Goal: Task Accomplishment & Management: Manage account settings

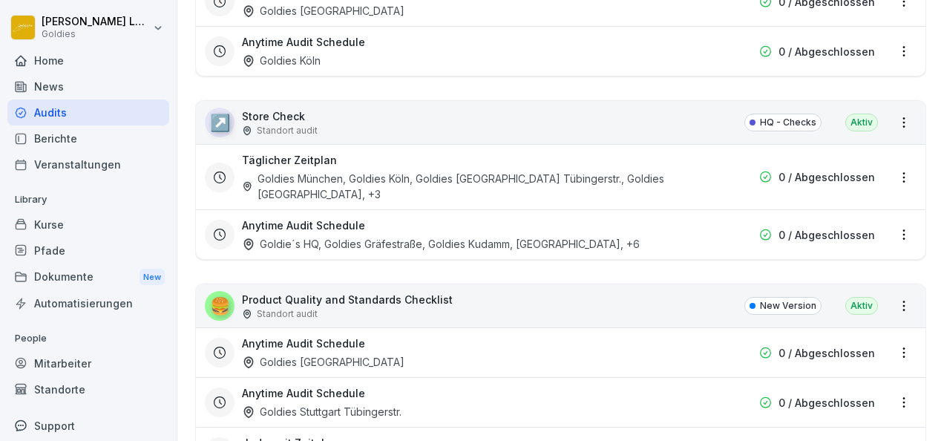
scroll to position [3041, 0]
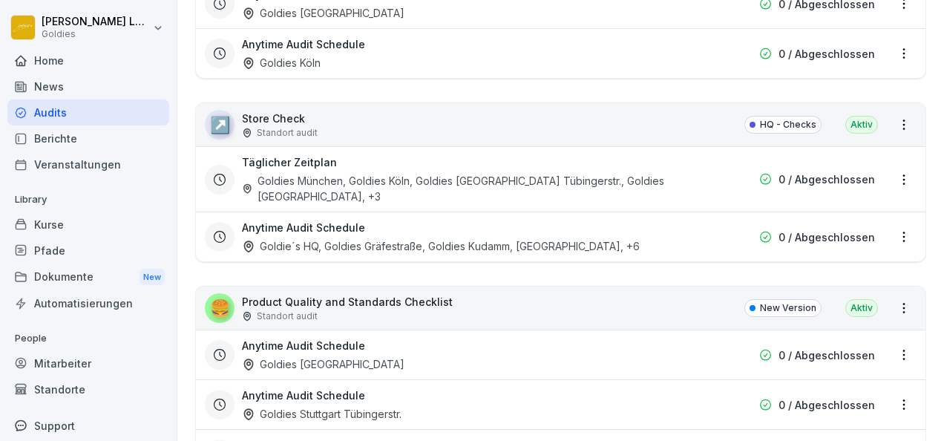
click at [361, 294] on p "Product Quality and Standards Checklist" at bounding box center [347, 302] width 211 height 16
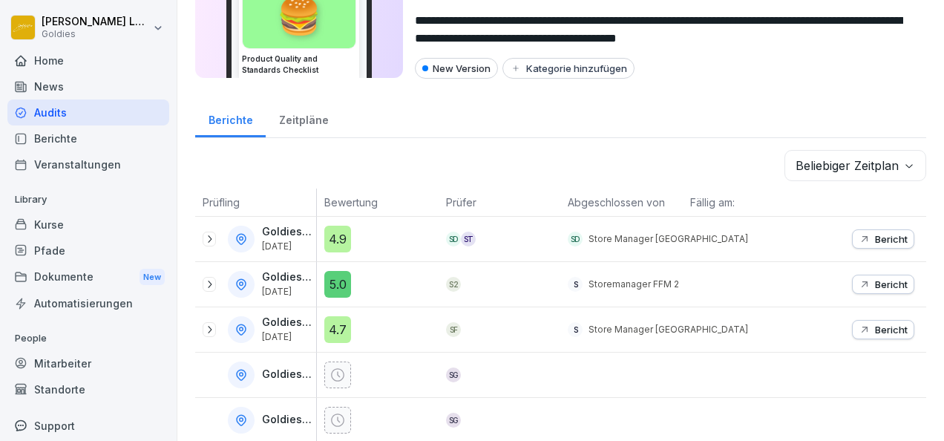
scroll to position [99, 0]
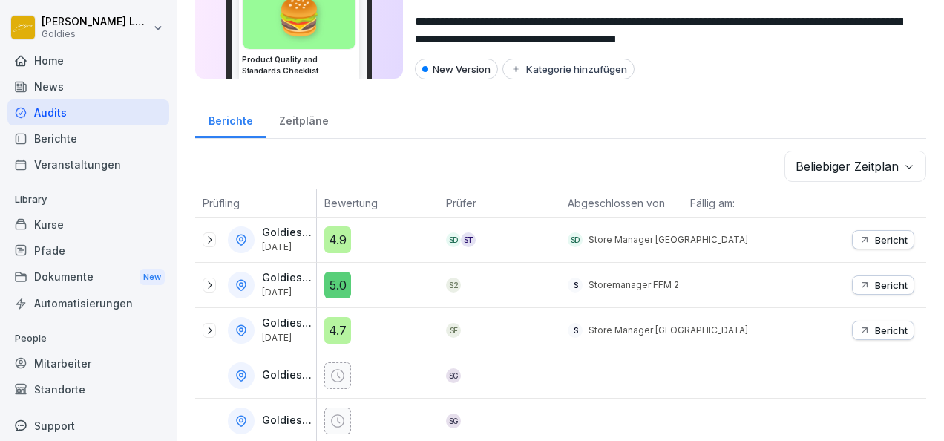
click at [882, 240] on p "Bericht" at bounding box center [891, 240] width 33 height 12
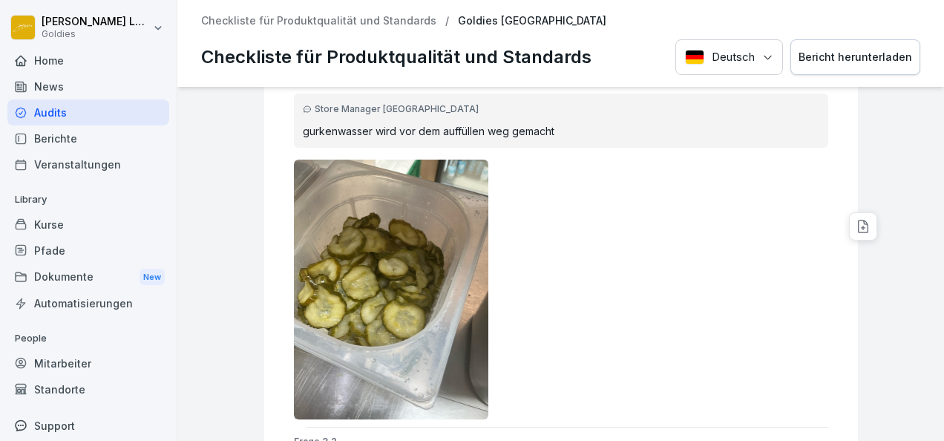
scroll to position [2821, 0]
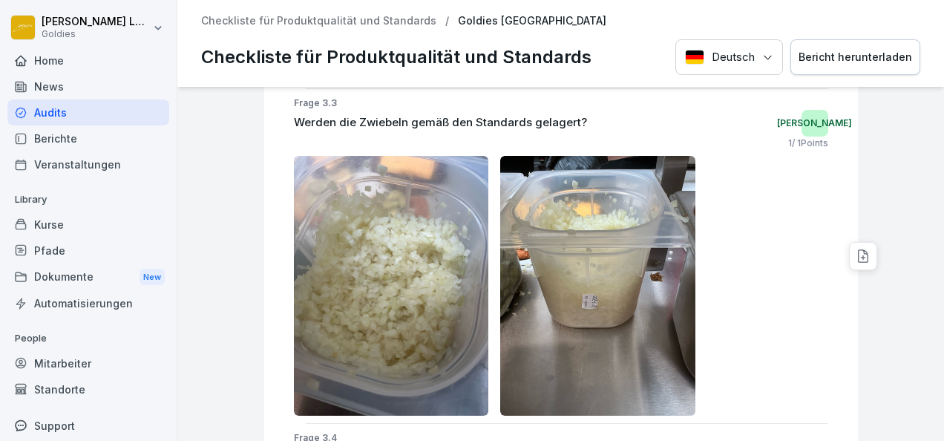
click at [559, 379] on img at bounding box center [597, 286] width 195 height 260
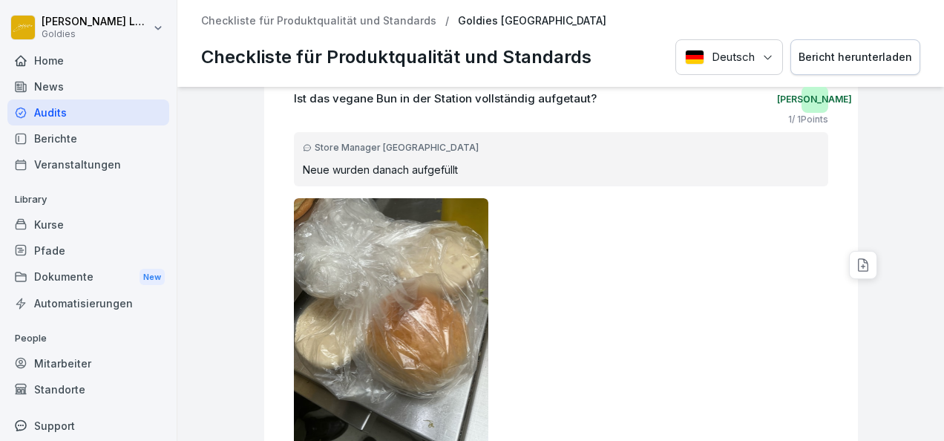
scroll to position [0, 0]
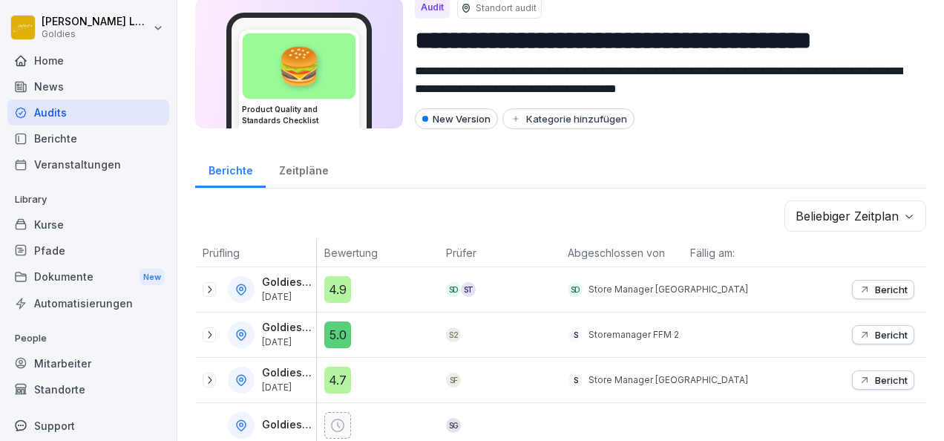
scroll to position [95, 0]
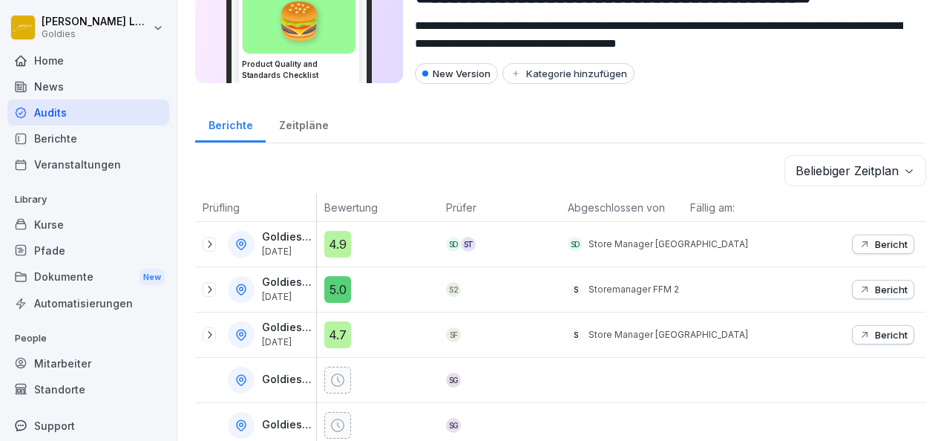
click at [208, 242] on icon at bounding box center [209, 244] width 12 height 12
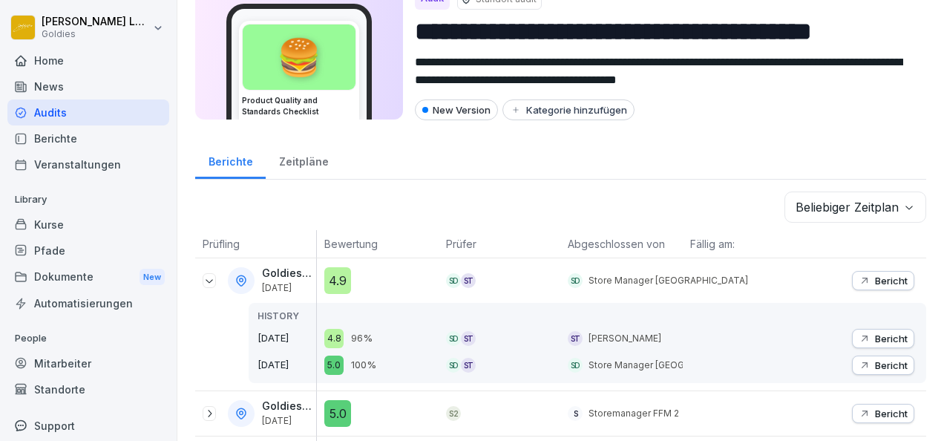
scroll to position [0, 0]
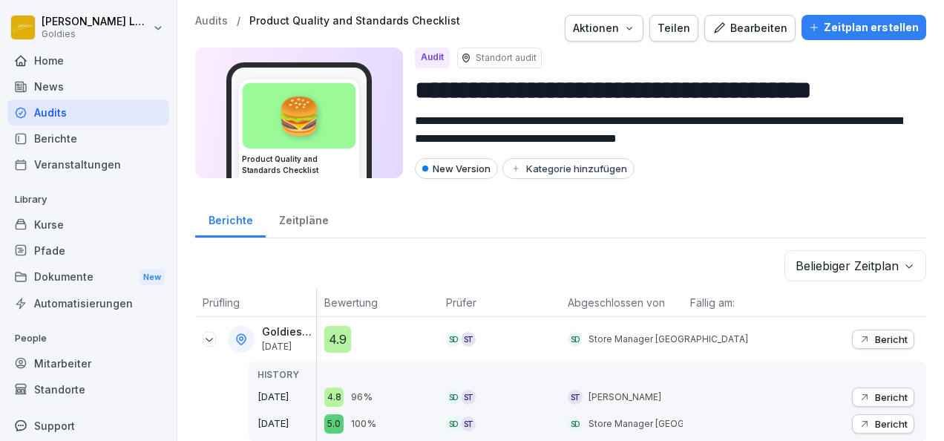
click at [324, 221] on div "Zeitpläne" at bounding box center [304, 219] width 76 height 38
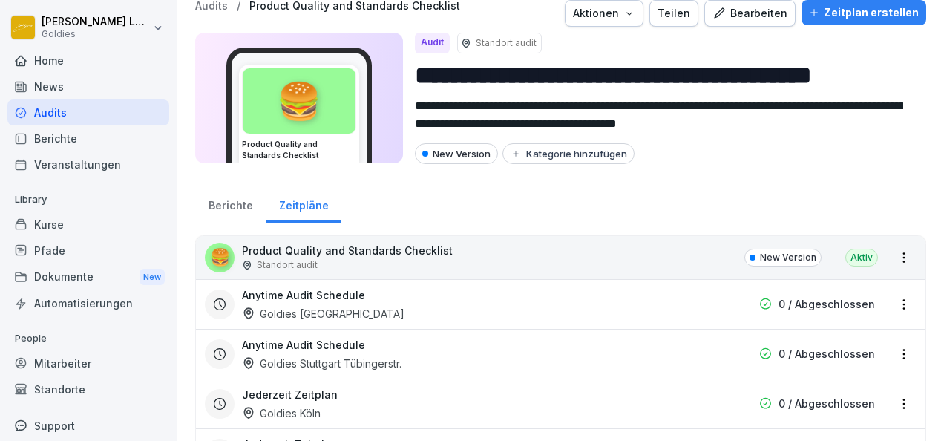
scroll to position [6, 0]
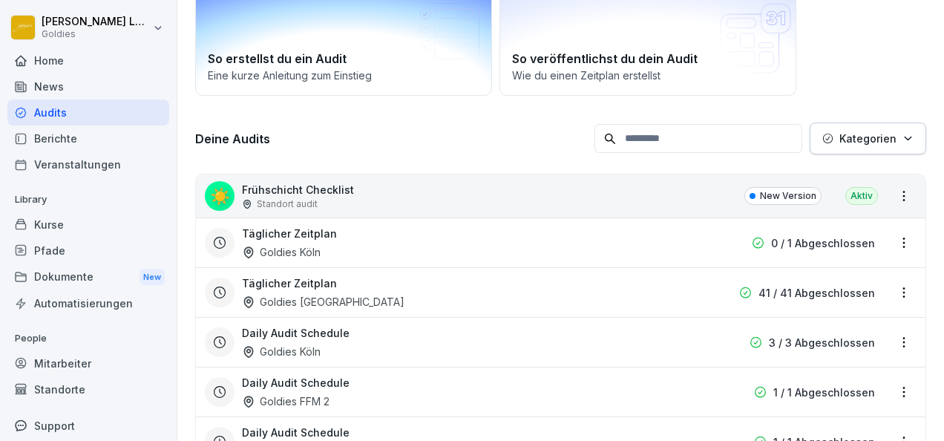
scroll to position [113, 0]
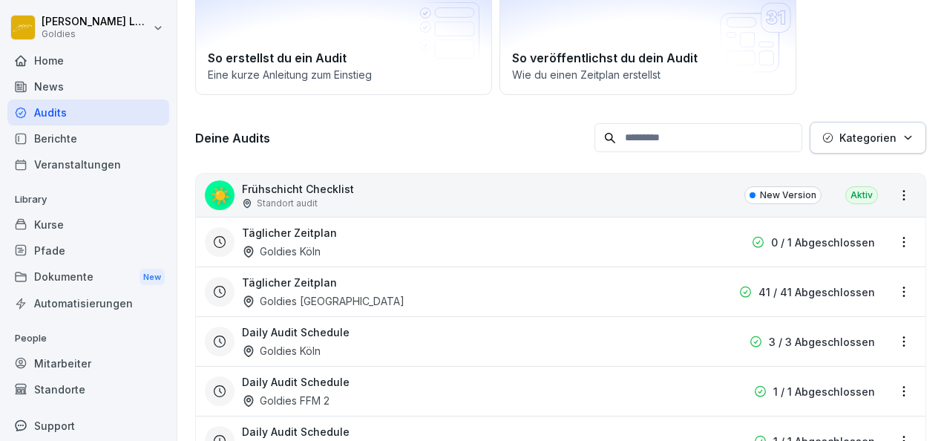
click at [294, 181] on p "Frühschicht Checklist" at bounding box center [298, 189] width 112 height 16
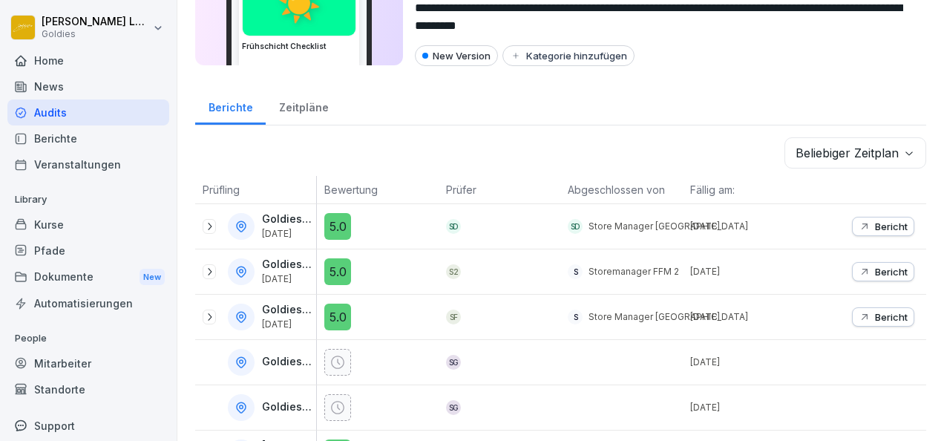
click at [207, 223] on icon at bounding box center [209, 226] width 12 height 12
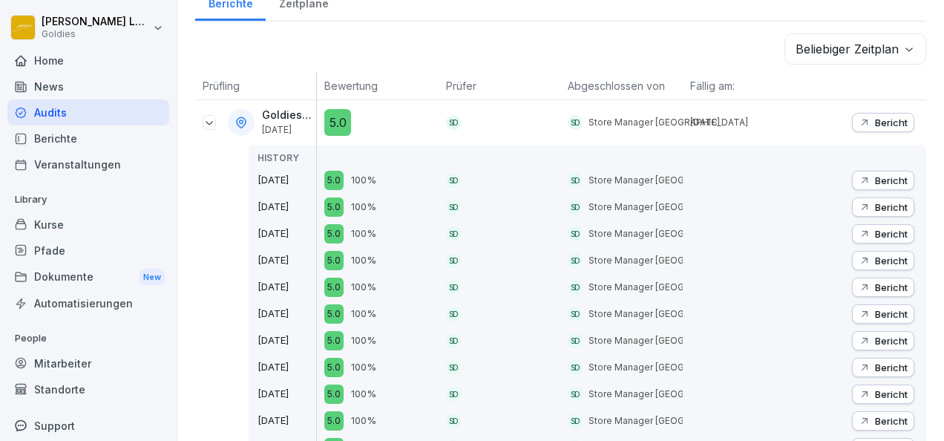
scroll to position [166, 0]
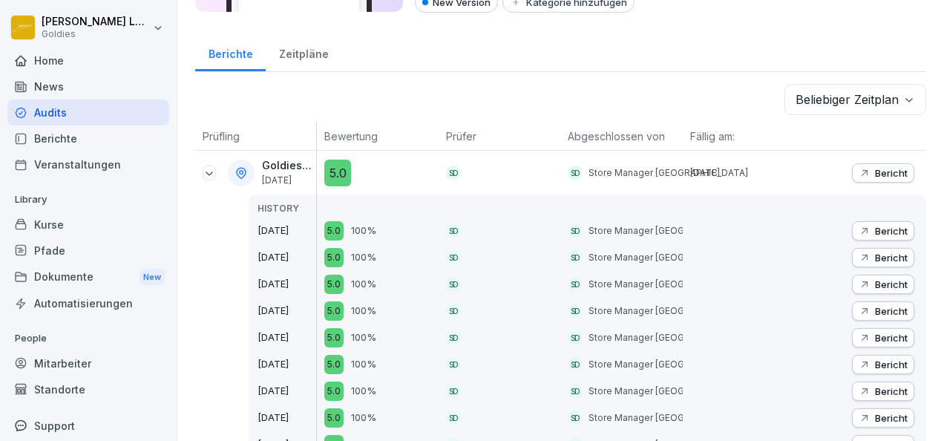
click at [875, 168] on p "Bericht" at bounding box center [891, 173] width 33 height 12
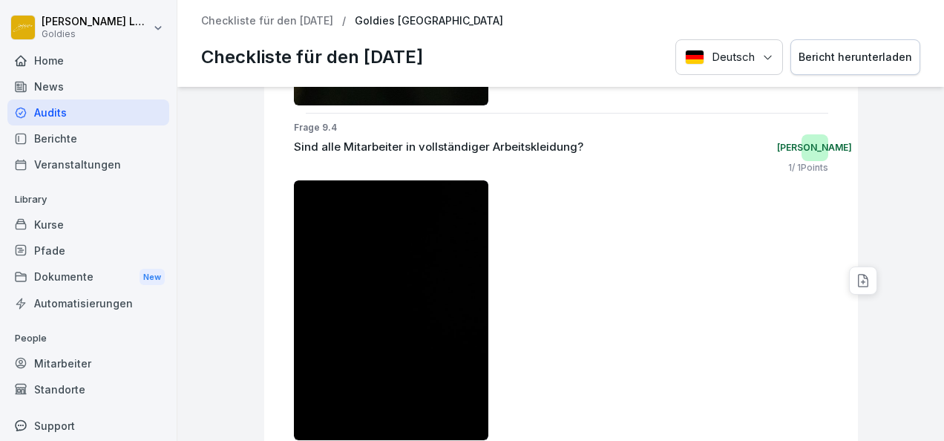
scroll to position [18799, 0]
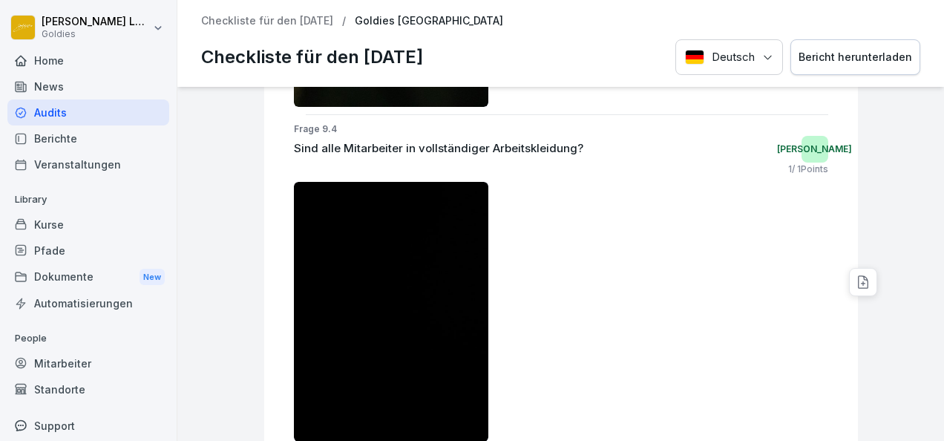
click at [838, 49] on div "Bericht herunterladen" at bounding box center [855, 57] width 114 height 16
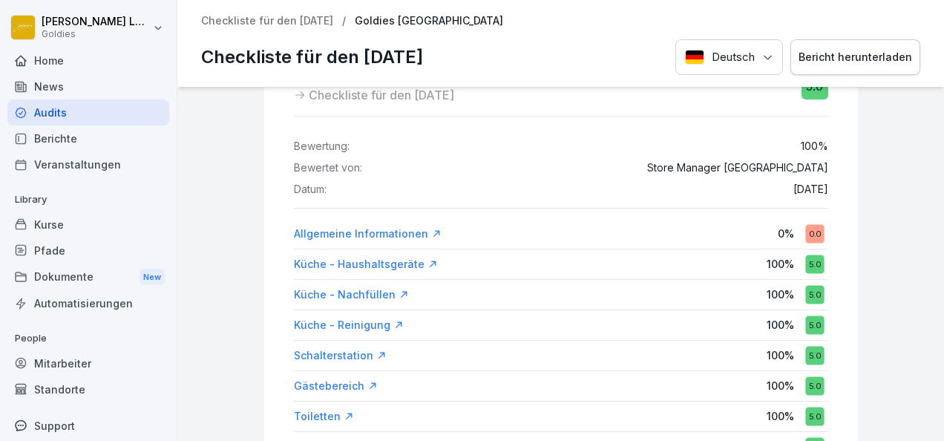
scroll to position [68, 0]
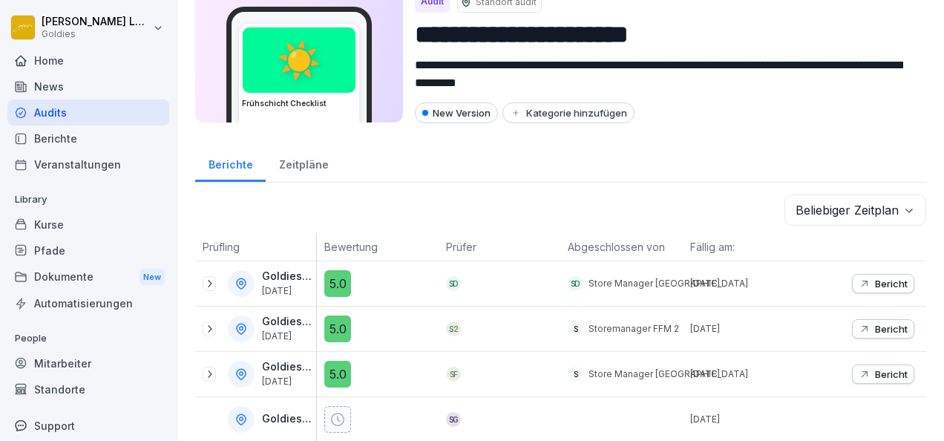
scroll to position [56, 0]
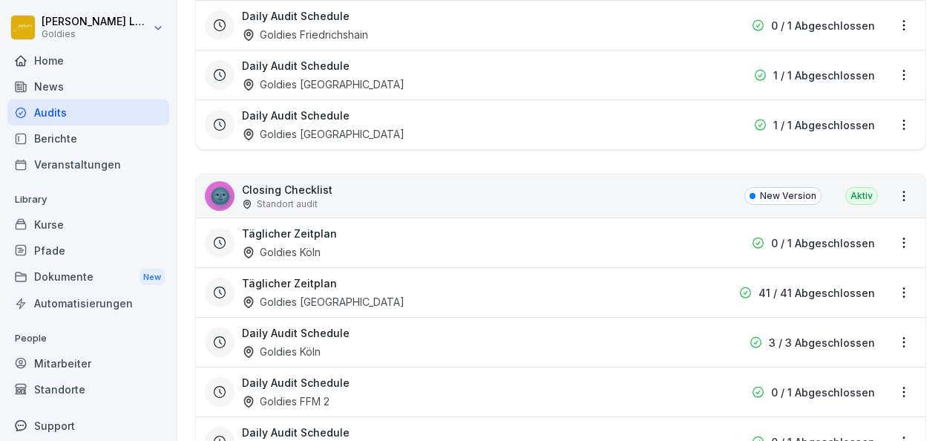
scroll to position [772, 0]
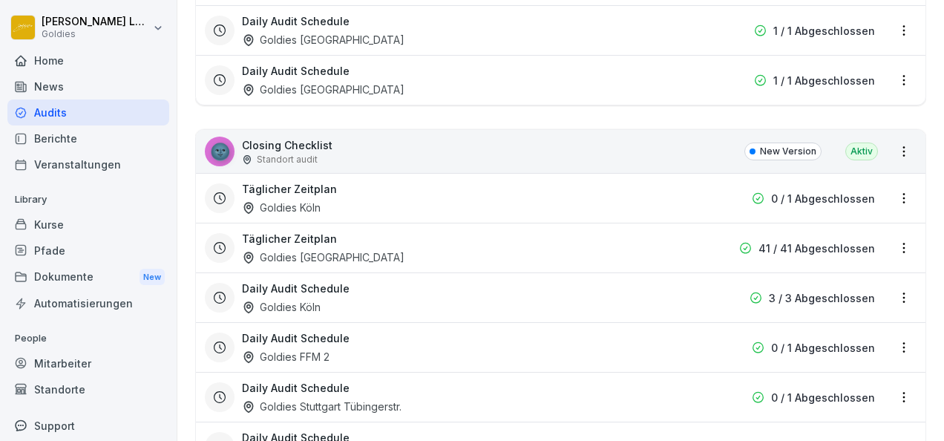
click at [268, 153] on p "Standort audit" at bounding box center [287, 159] width 61 height 13
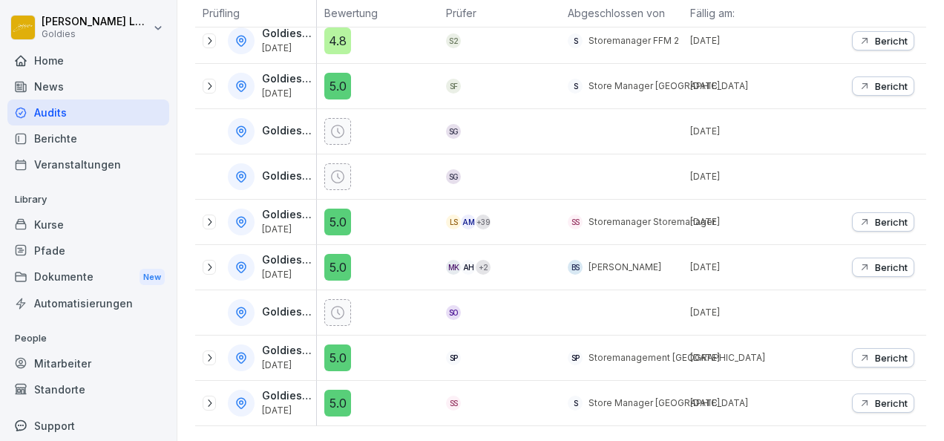
scroll to position [350, 0]
click at [206, 352] on icon at bounding box center [209, 358] width 12 height 12
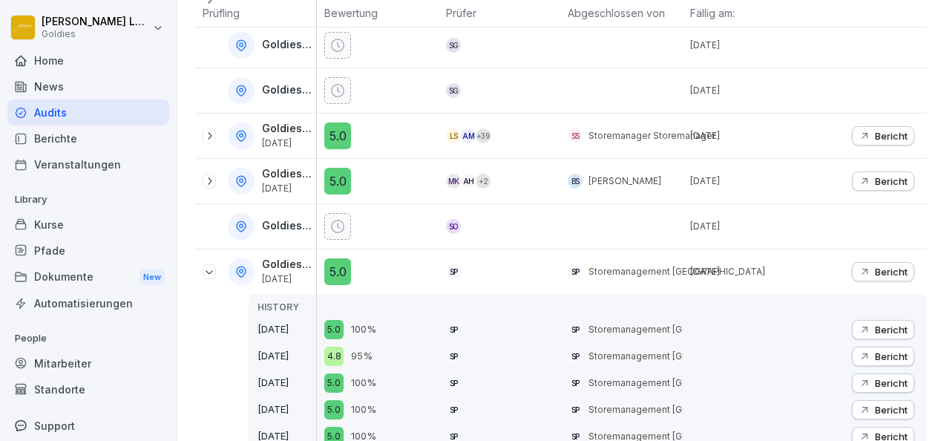
scroll to position [407, 0]
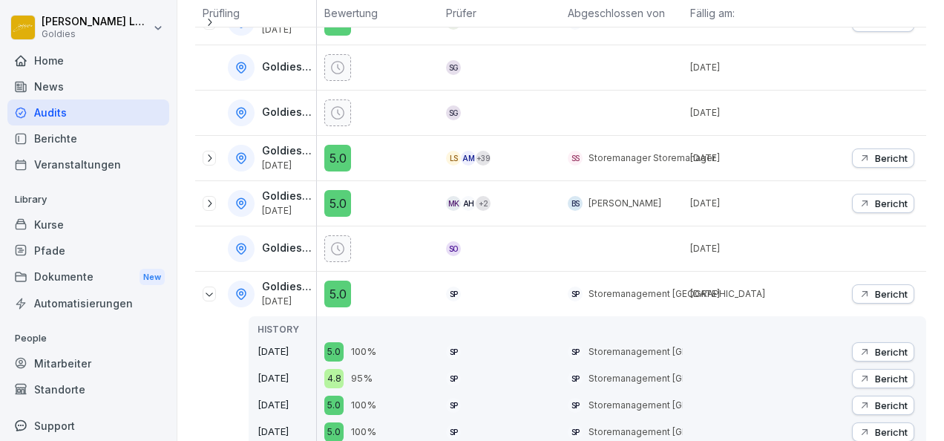
click at [875, 288] on p "Bericht" at bounding box center [891, 294] width 33 height 12
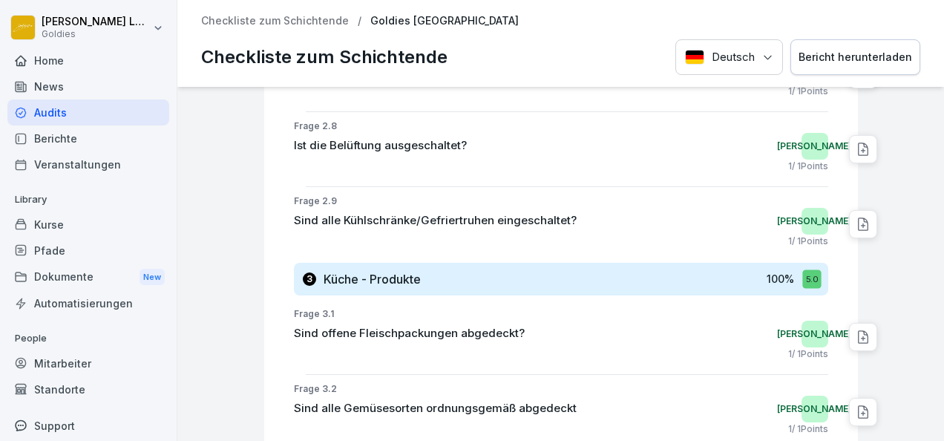
scroll to position [1158, 0]
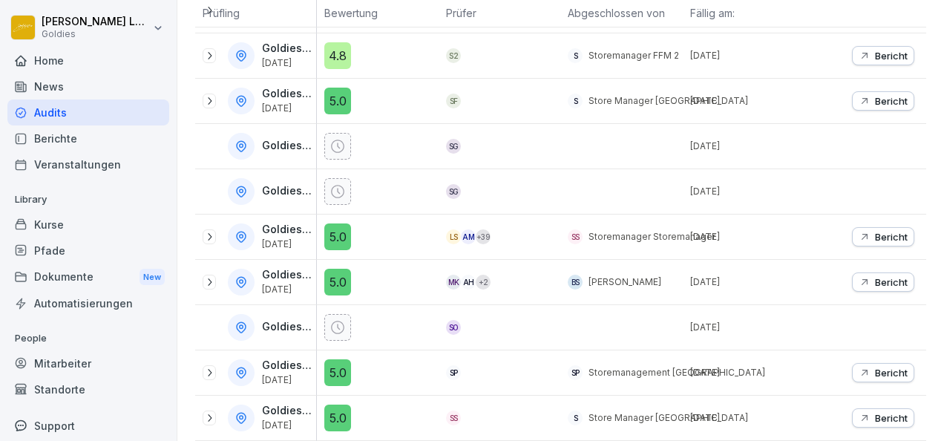
scroll to position [350, 0]
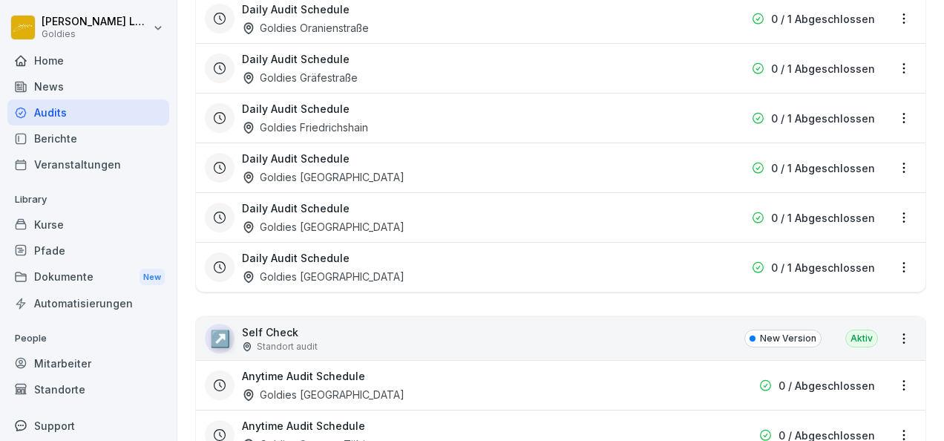
scroll to position [1365, 0]
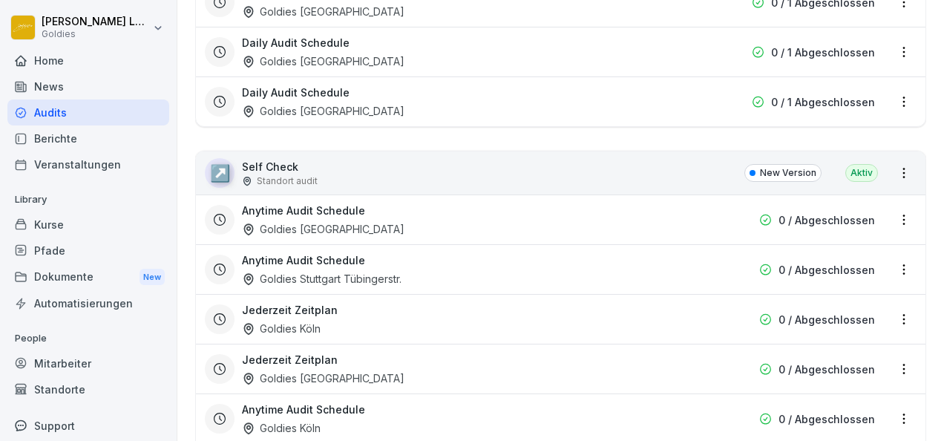
click at [319, 175] on div "↗️ Self Check Standort audit New Version Aktiv" at bounding box center [560, 172] width 729 height 43
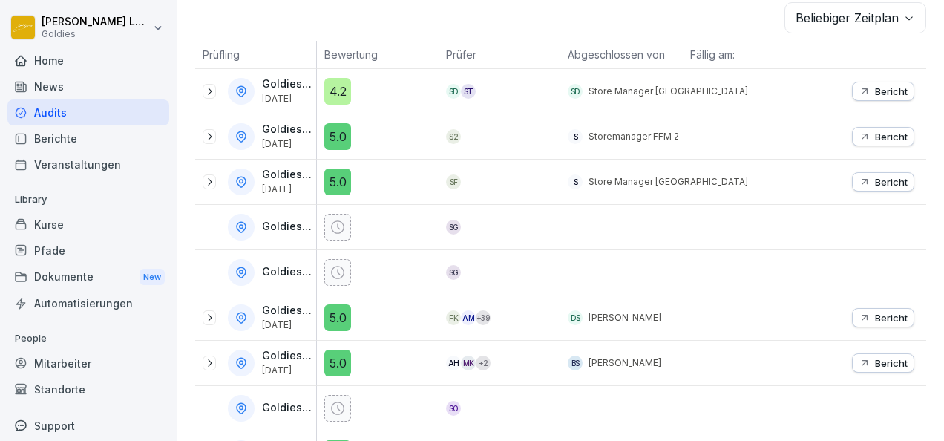
scroll to position [220, 0]
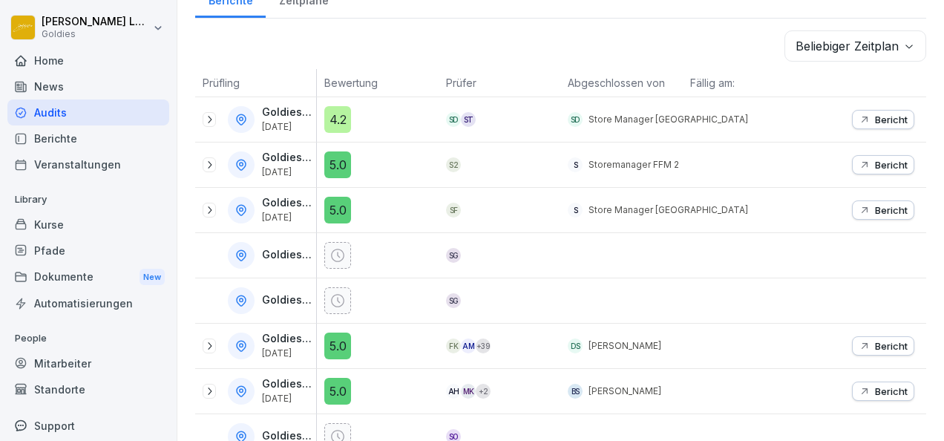
click at [211, 168] on div at bounding box center [209, 164] width 13 height 15
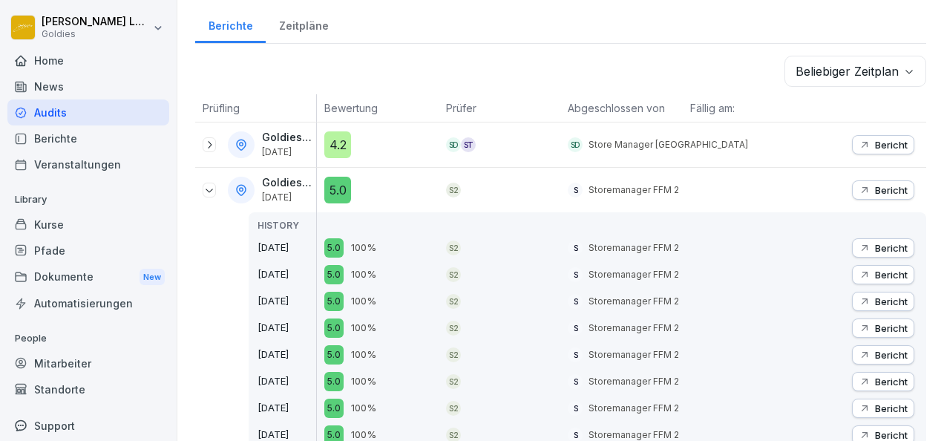
scroll to position [0, 0]
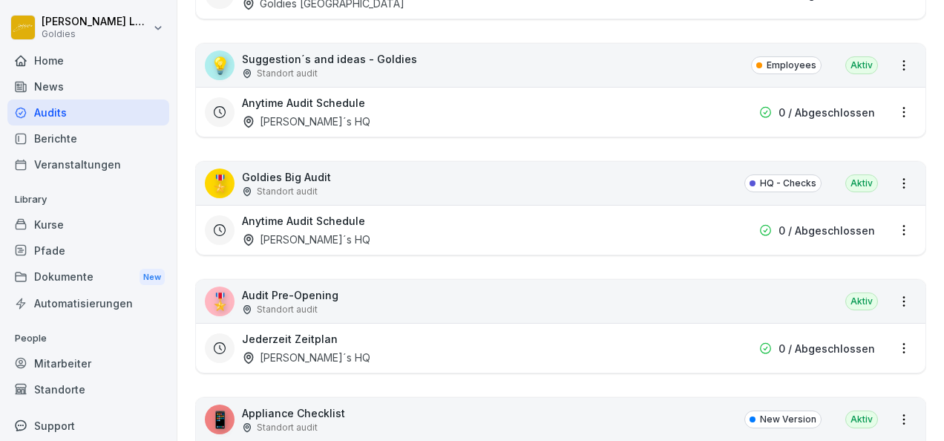
scroll to position [3930, 0]
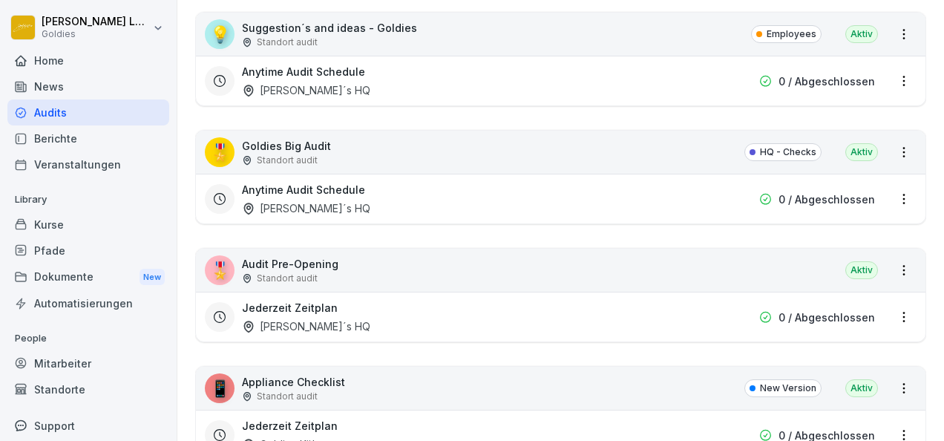
click at [388, 249] on div "🎖️ Audit Pre-Opening Standort audit Aktiv" at bounding box center [560, 270] width 729 height 43
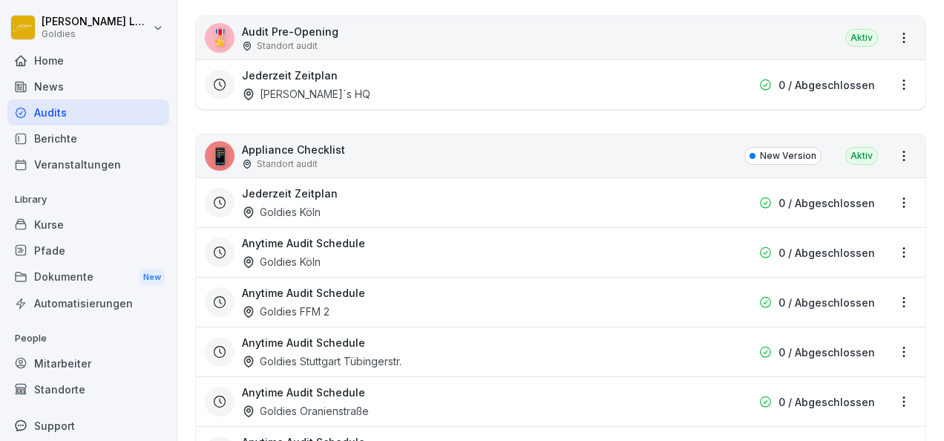
scroll to position [4057, 0]
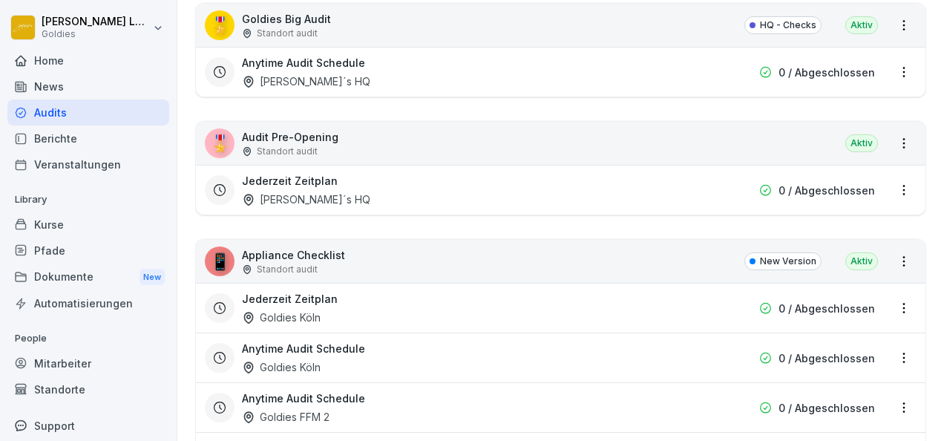
click at [321, 247] on p "Appliance Checklist" at bounding box center [293, 255] width 103 height 16
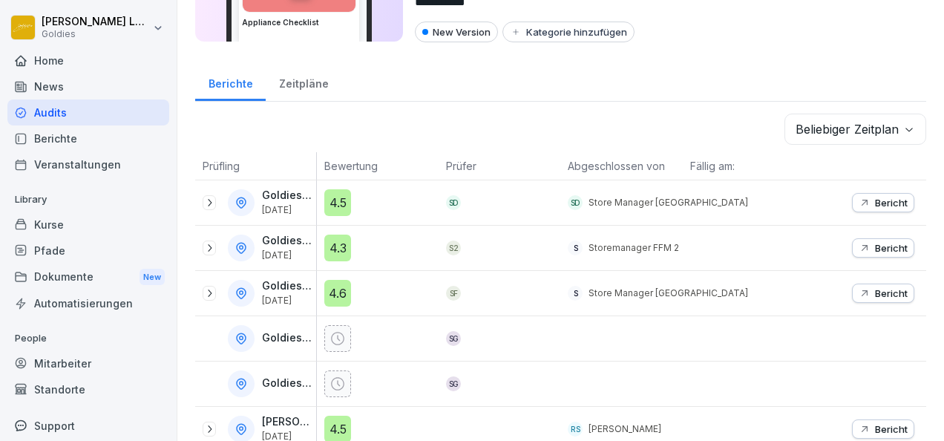
scroll to position [135, 0]
click at [888, 203] on p "Bericht" at bounding box center [891, 204] width 33 height 12
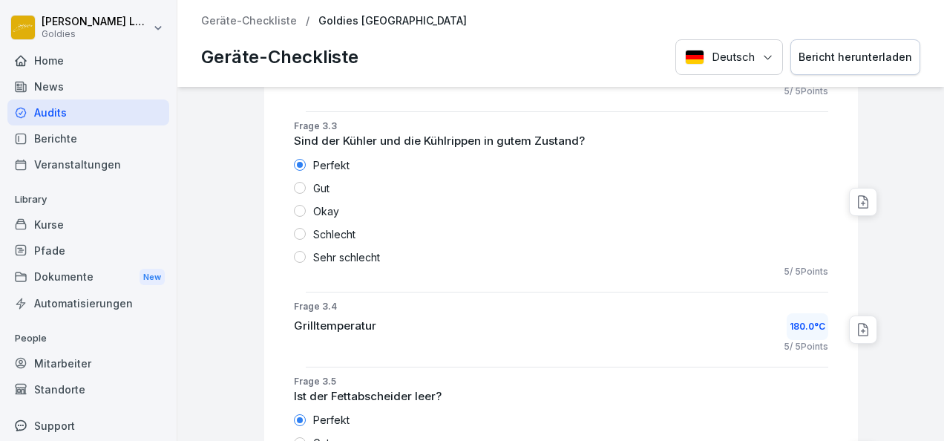
scroll to position [1648, 0]
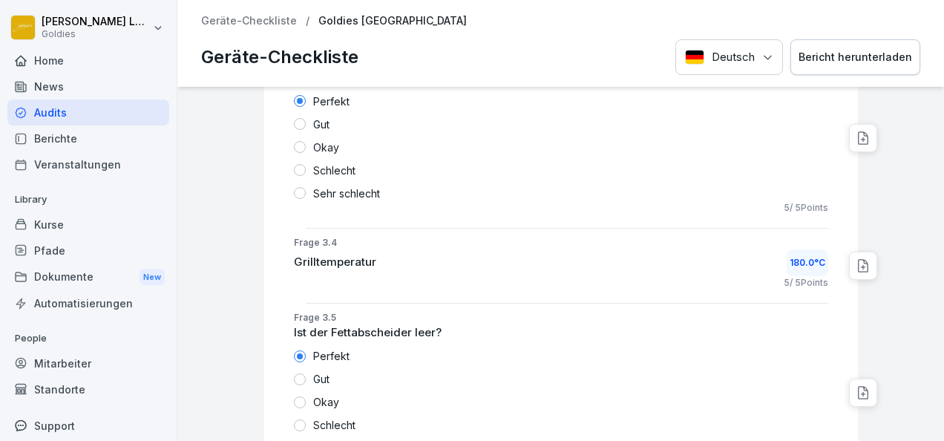
click at [895, 57] on div "Bericht herunterladen" at bounding box center [855, 57] width 114 height 16
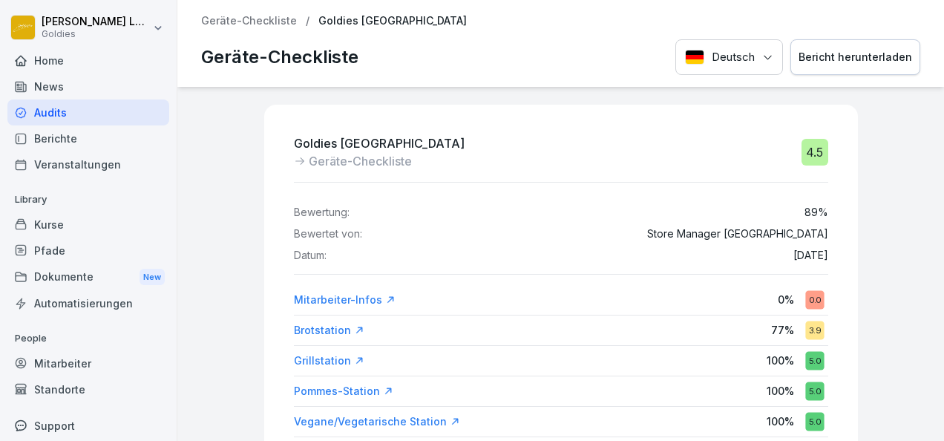
click at [47, 227] on div "Kurse" at bounding box center [88, 224] width 162 height 26
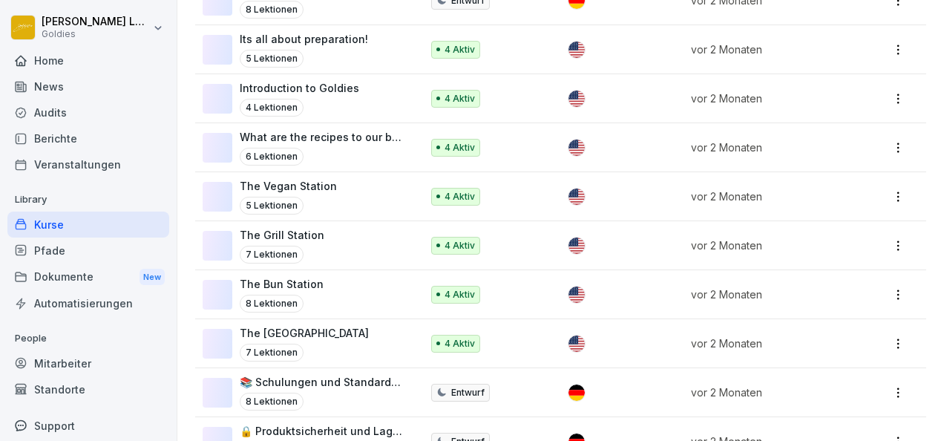
scroll to position [1327, 0]
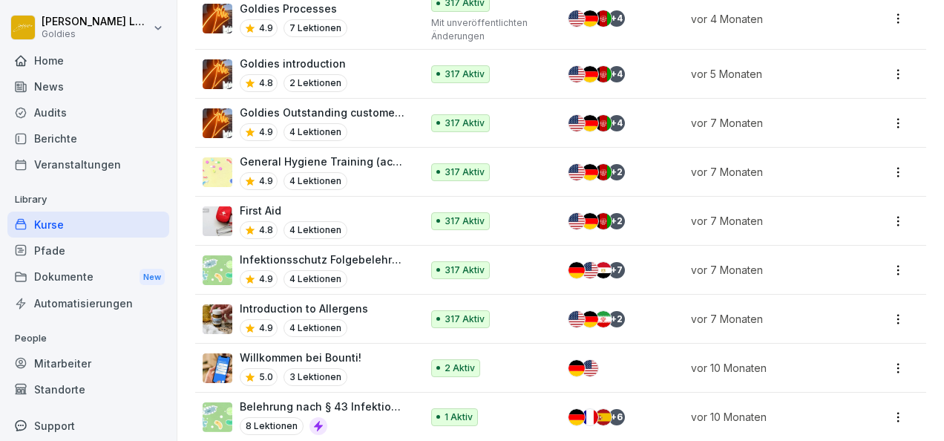
click at [317, 203] on p "First Aid" at bounding box center [294, 211] width 108 height 16
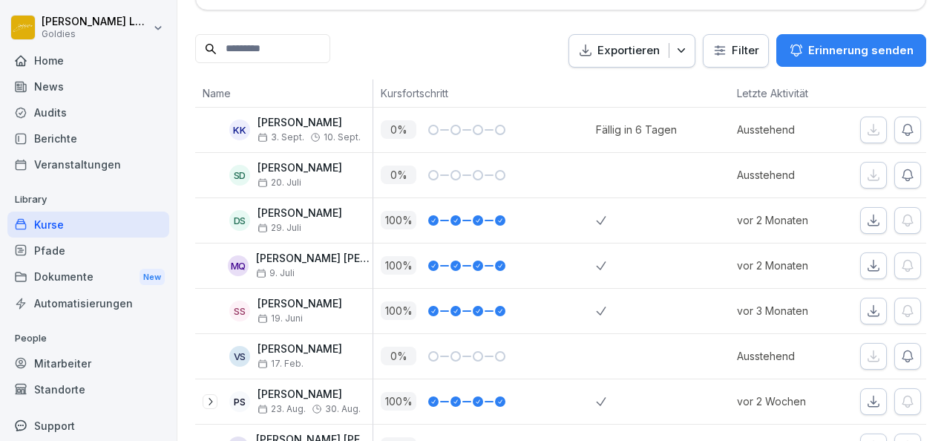
scroll to position [0, 82]
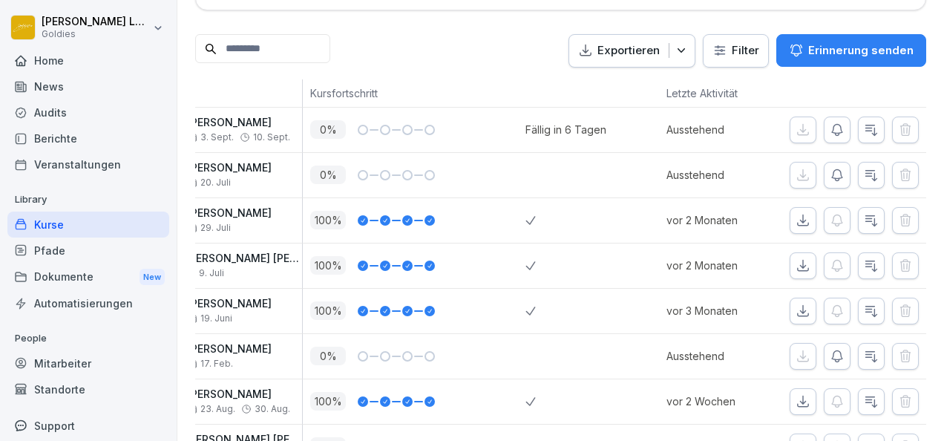
click at [830, 171] on icon "button" at bounding box center [837, 175] width 15 height 15
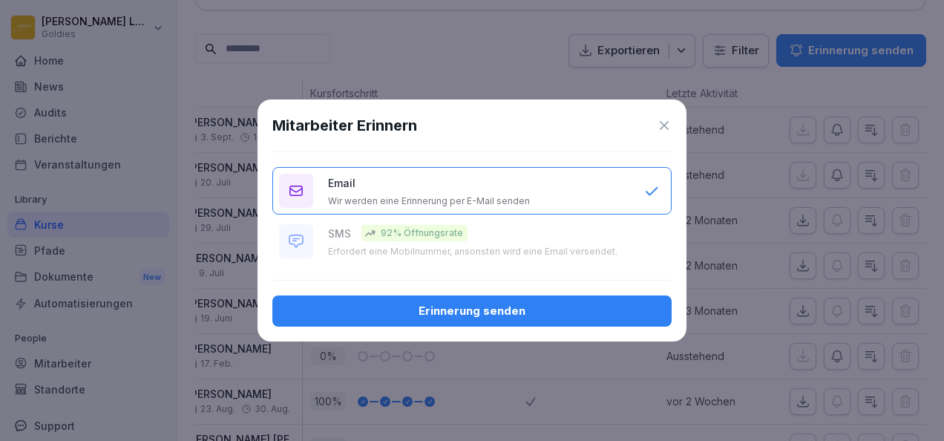
click at [662, 122] on icon at bounding box center [664, 125] width 15 height 15
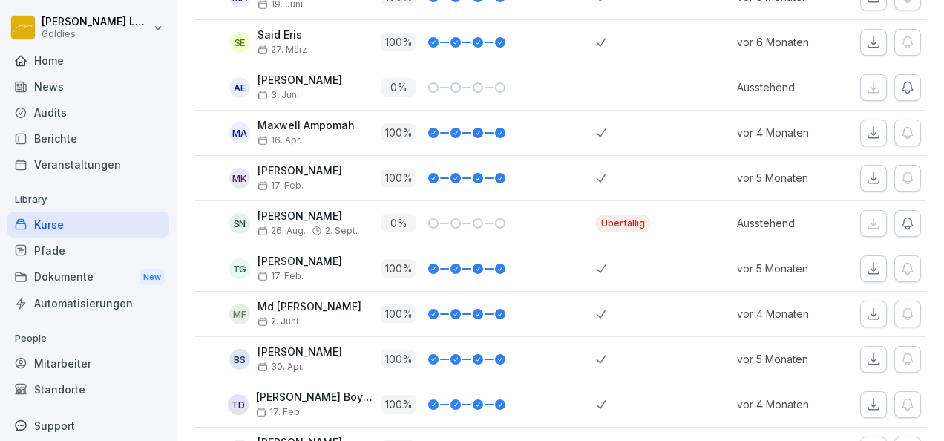
scroll to position [994, 0]
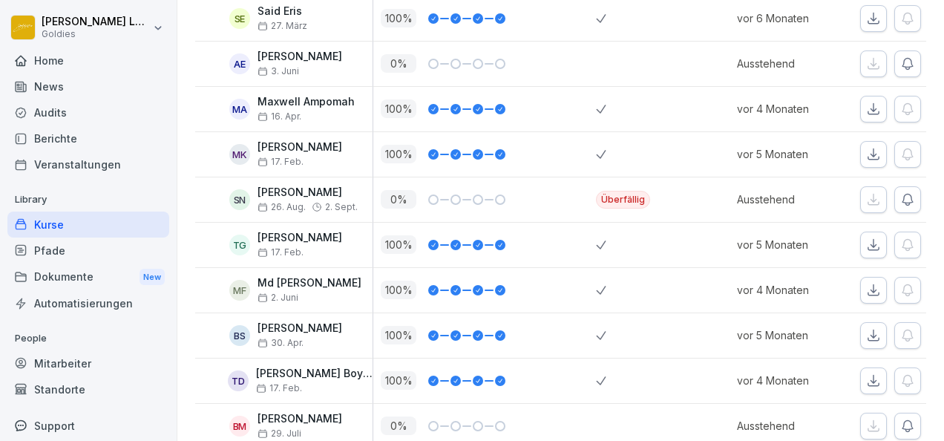
click at [903, 197] on icon "button" at bounding box center [907, 199] width 15 height 15
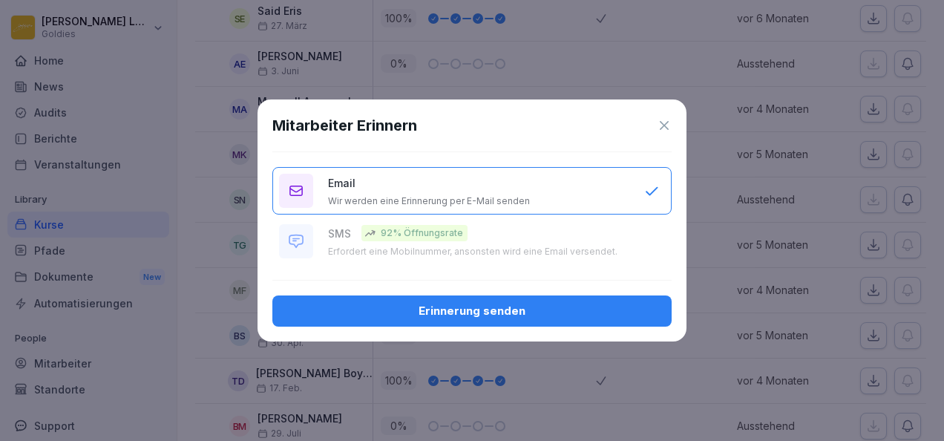
click at [547, 314] on div "Erinnerung senden" at bounding box center [471, 311] width 375 height 16
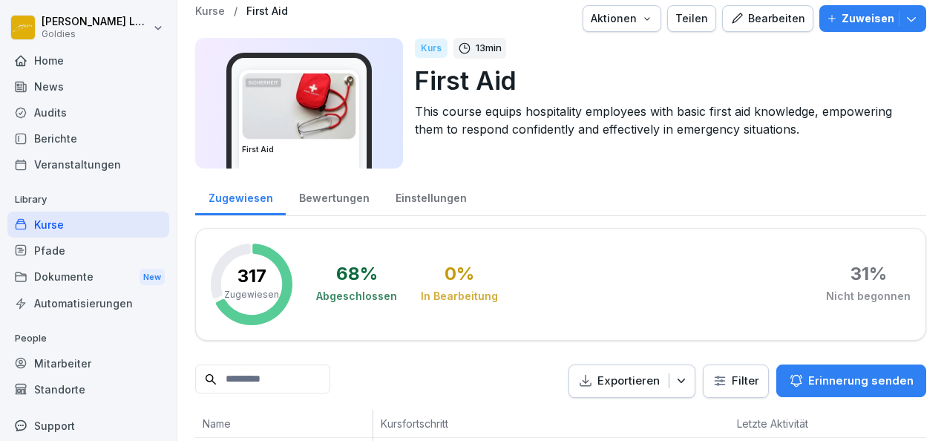
scroll to position [10, 0]
click at [347, 207] on div "Bewertungen" at bounding box center [334, 196] width 96 height 38
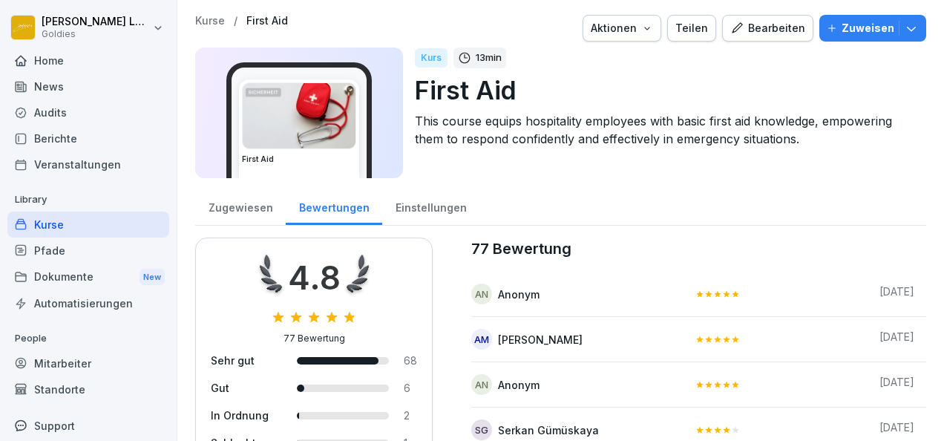
click at [776, 39] on button "Bearbeiten" at bounding box center [767, 28] width 91 height 27
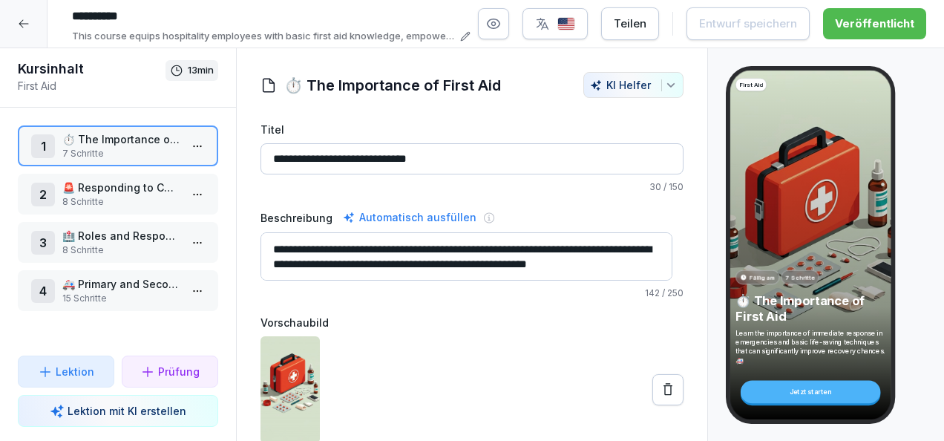
scroll to position [74, 0]
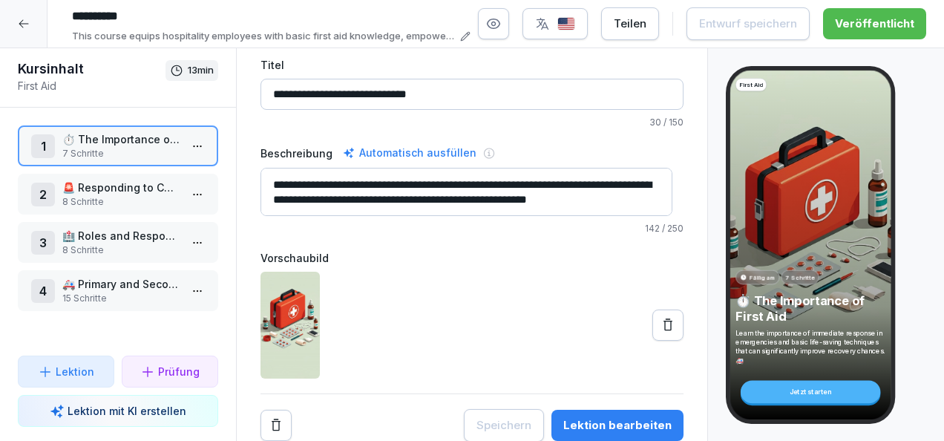
click at [128, 198] on p "8 Schritte" at bounding box center [120, 201] width 117 height 13
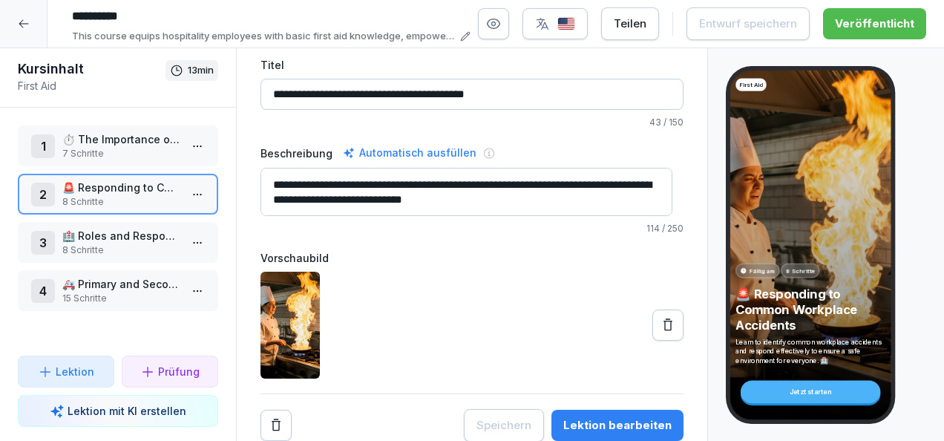
click at [148, 303] on p "15 Schritte" at bounding box center [120, 298] width 117 height 13
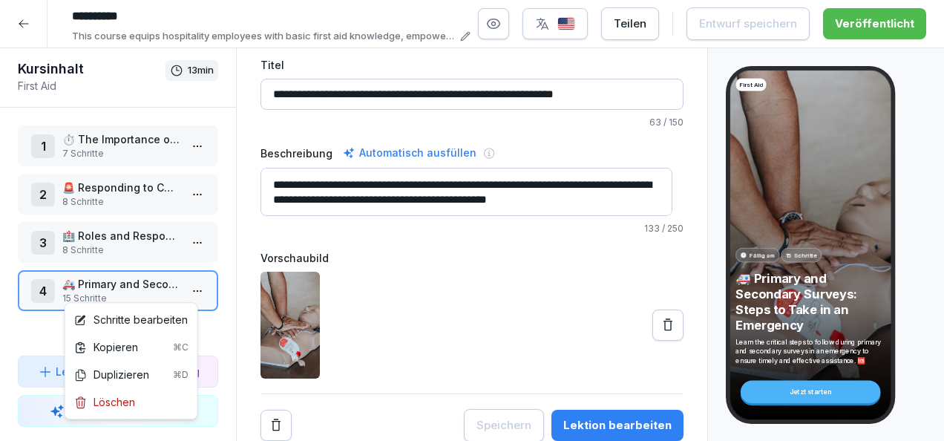
click at [190, 283] on html "********* This course equips hospitality employees with basic first aid knowled…" at bounding box center [472, 220] width 944 height 441
click at [163, 319] on div "Schritte bearbeiten" at bounding box center [131, 320] width 114 height 16
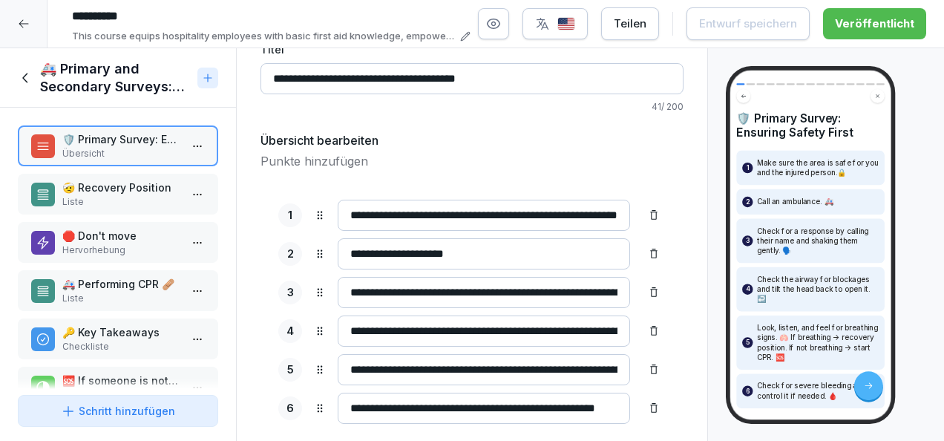
scroll to position [122, 0]
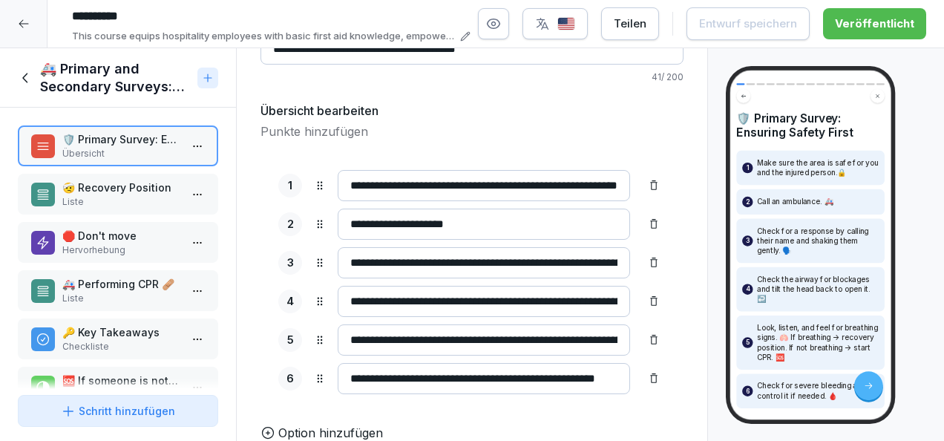
click at [142, 201] on p "Liste" at bounding box center [120, 201] width 117 height 13
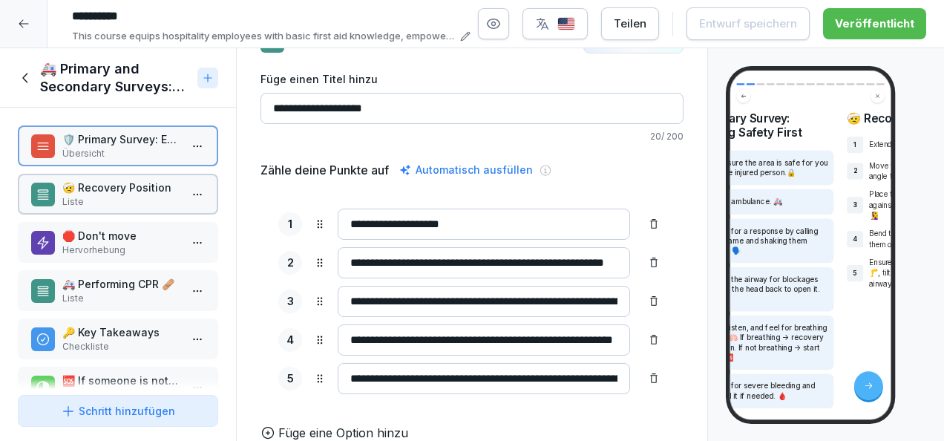
scroll to position [64, 0]
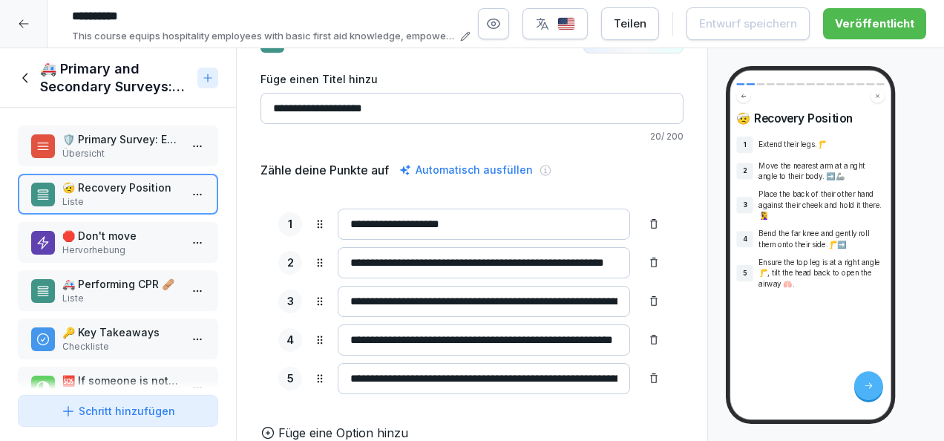
click at [137, 230] on p "🛑 Don't move" at bounding box center [120, 236] width 117 height 16
